Goal: Check status

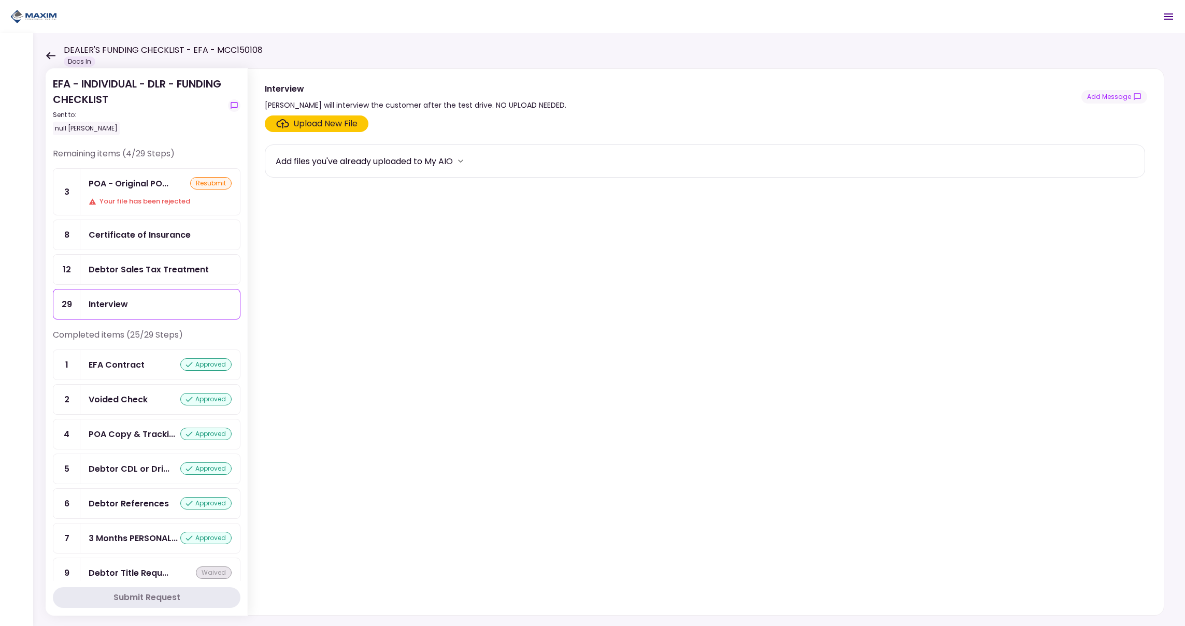
click at [137, 197] on div "Your file has been rejected" at bounding box center [160, 201] width 143 height 10
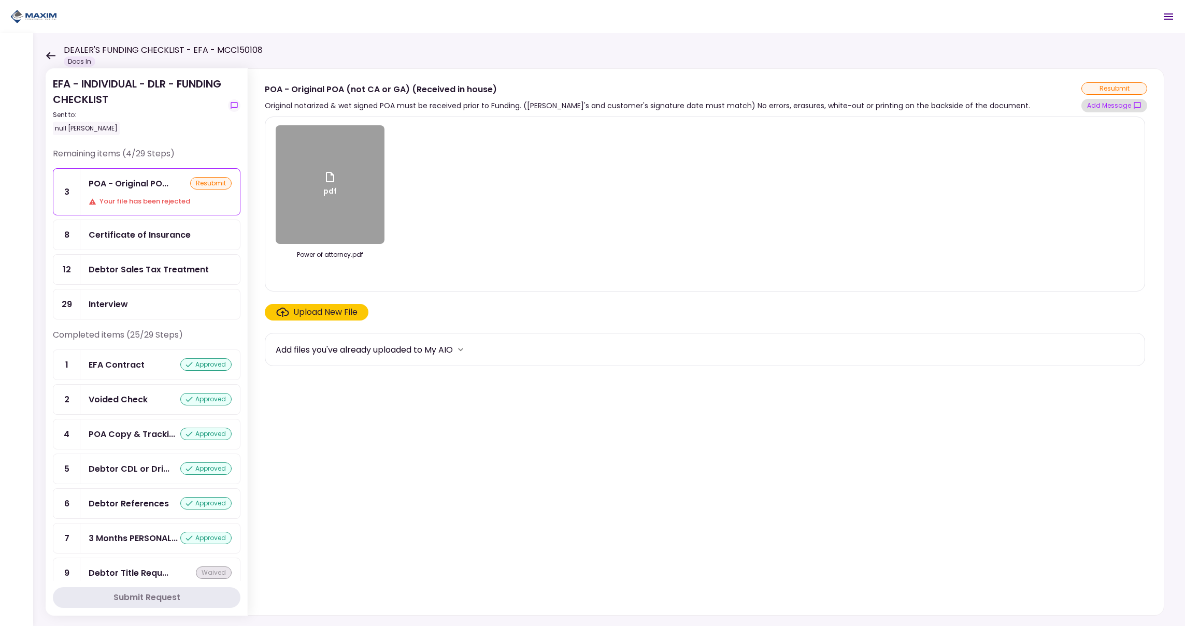
click at [1105, 107] on button "Add Message" at bounding box center [1114, 105] width 66 height 13
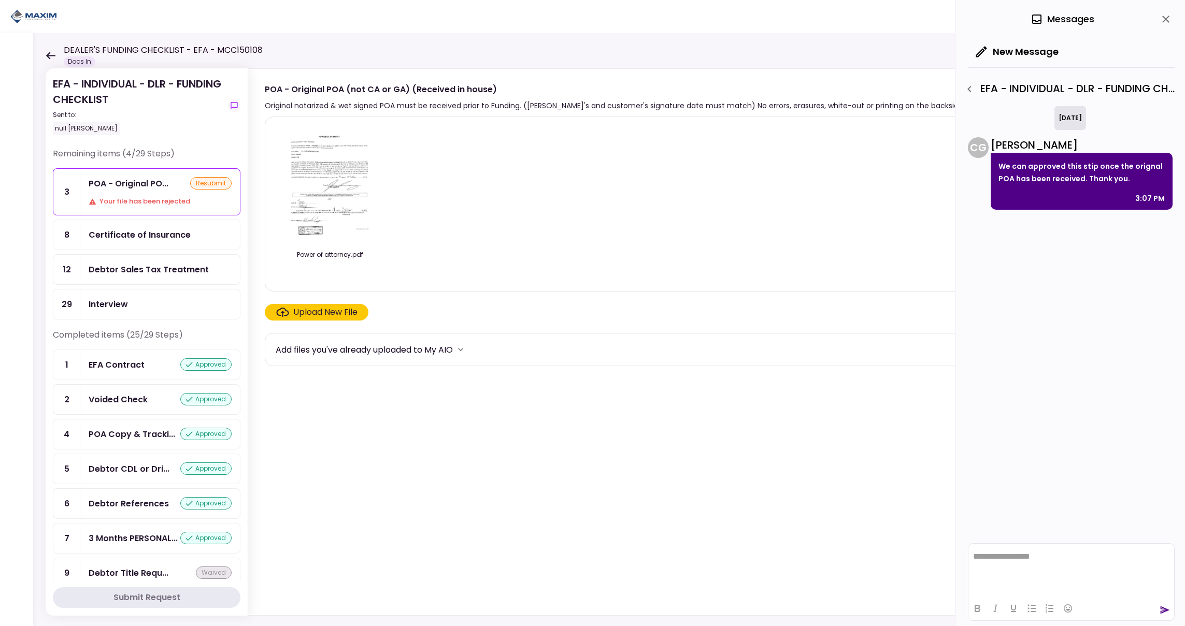
click at [1168, 19] on icon "close" at bounding box center [1166, 19] width 12 height 12
